Goal: Information Seeking & Learning: Learn about a topic

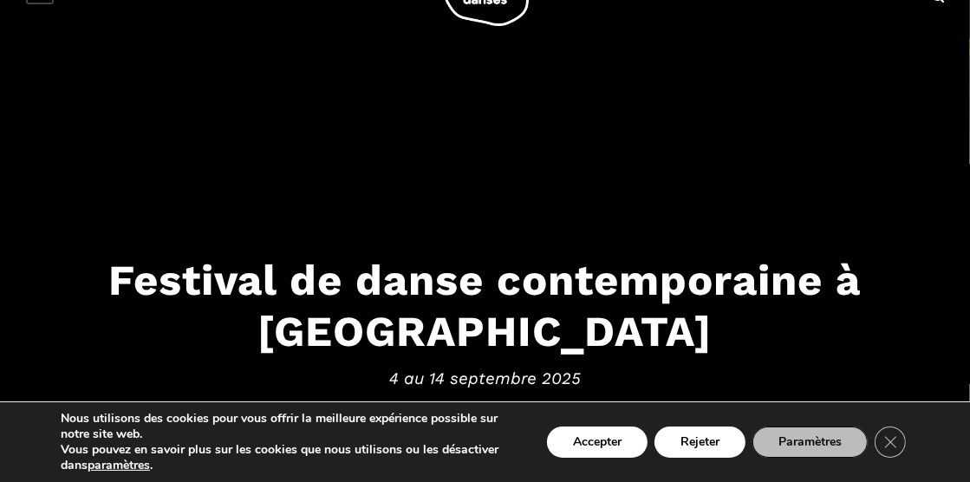
scroll to position [87, 0]
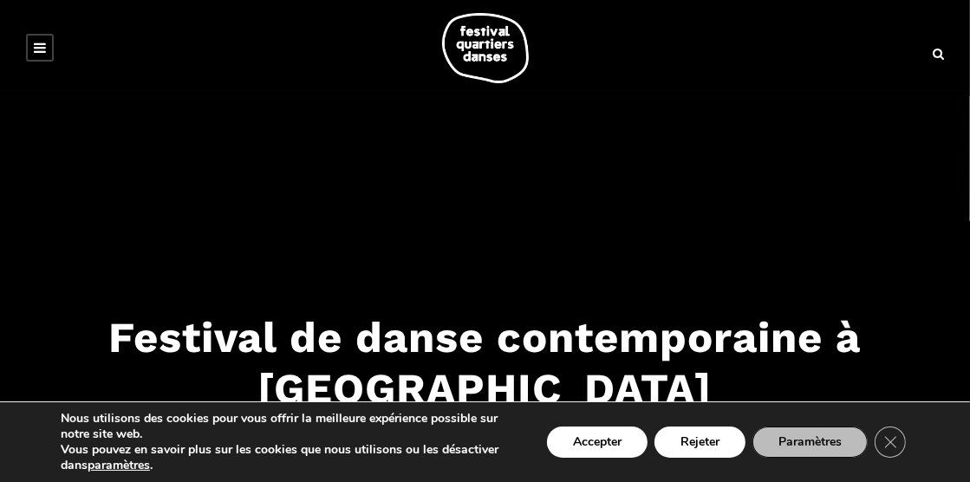
click at [938, 55] on icon at bounding box center [938, 54] width 11 height 12
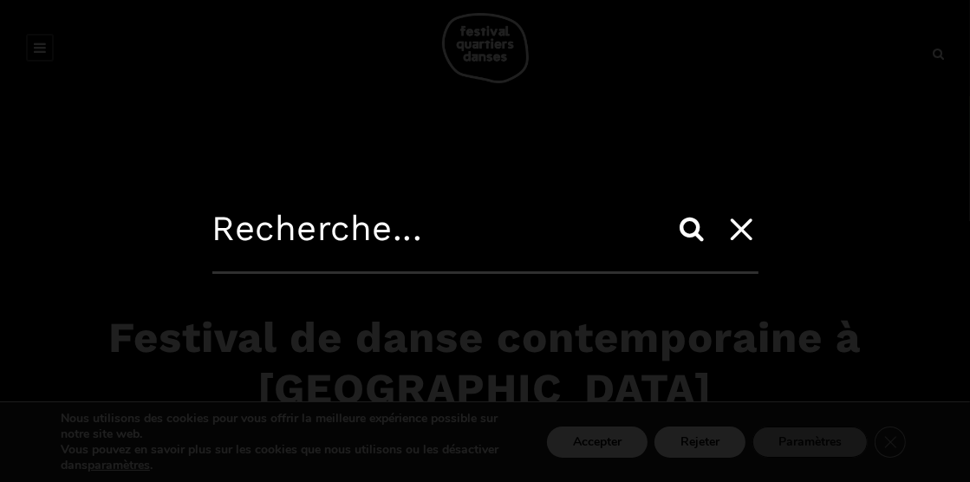
click at [219, 231] on input "text" at bounding box center [485, 241] width 546 height 66
type input "fqd mini"
click at [672, 208] on input "Search" at bounding box center [693, 229] width 42 height 42
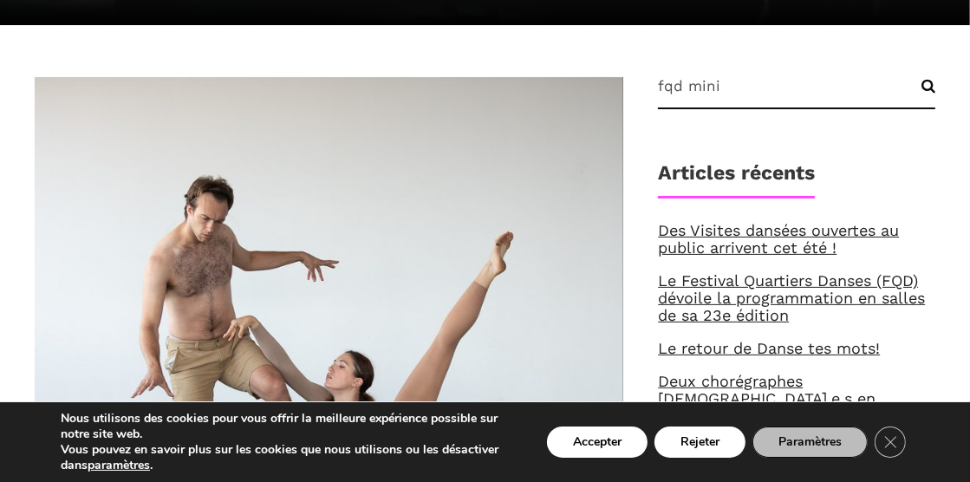
scroll to position [434, 0]
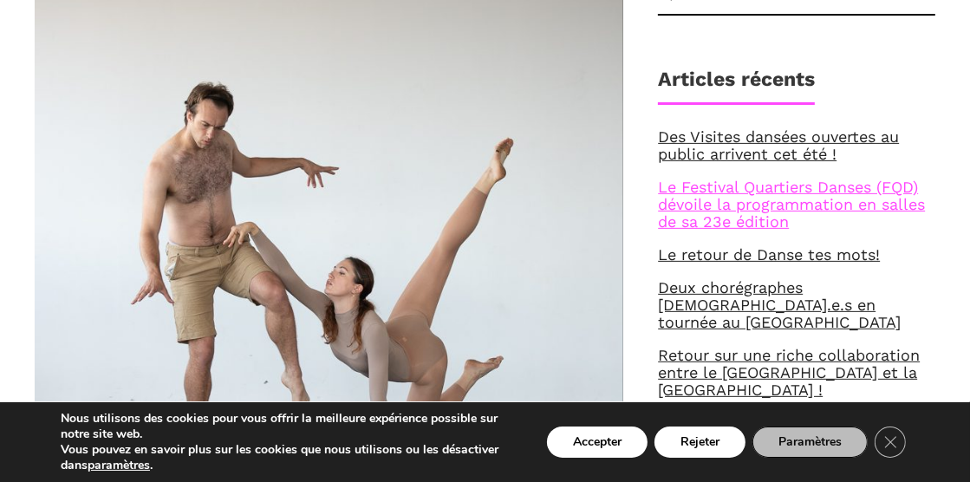
click at [780, 202] on link "Le Festival Quartiers Danses (FQD) dévoile la programmation en salles de sa 23e…" at bounding box center [791, 204] width 267 height 53
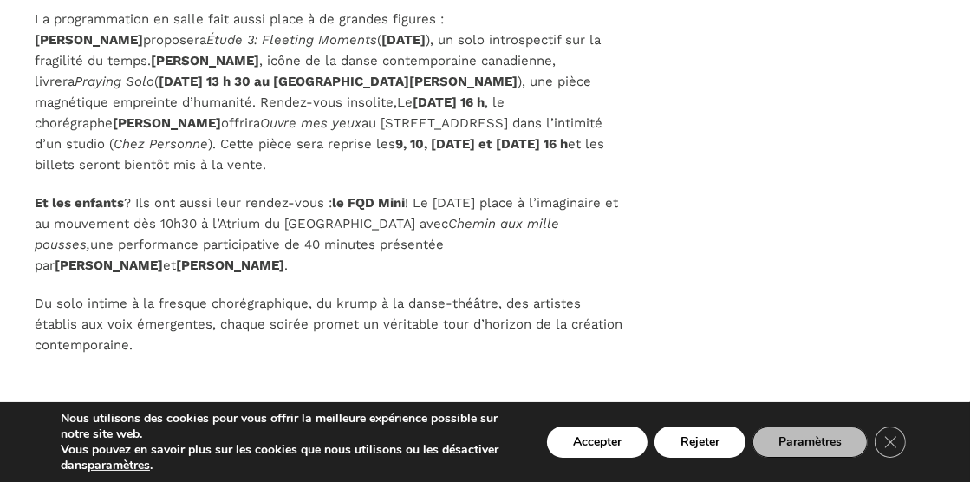
scroll to position [5723, 0]
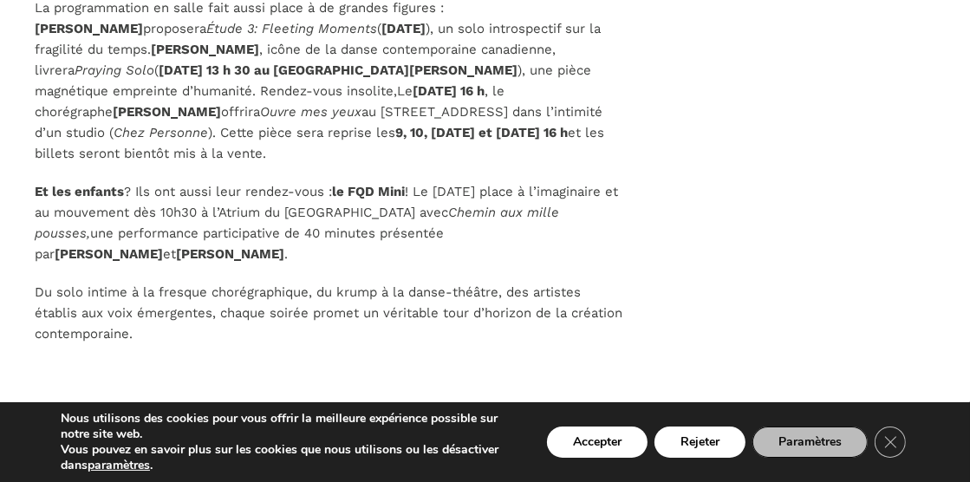
click at [385, 184] on b "le FQD Mini" at bounding box center [368, 192] width 73 height 16
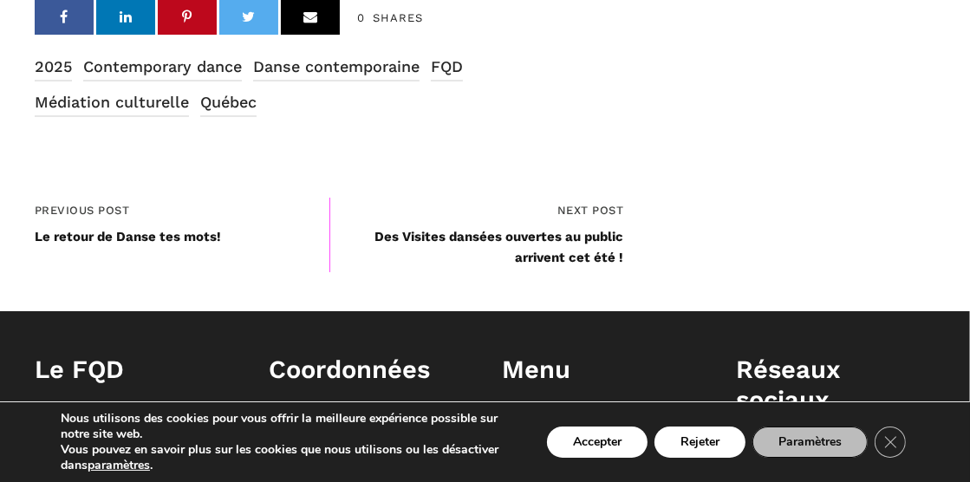
scroll to position [6156, 0]
